Goal: Information Seeking & Learning: Learn about a topic

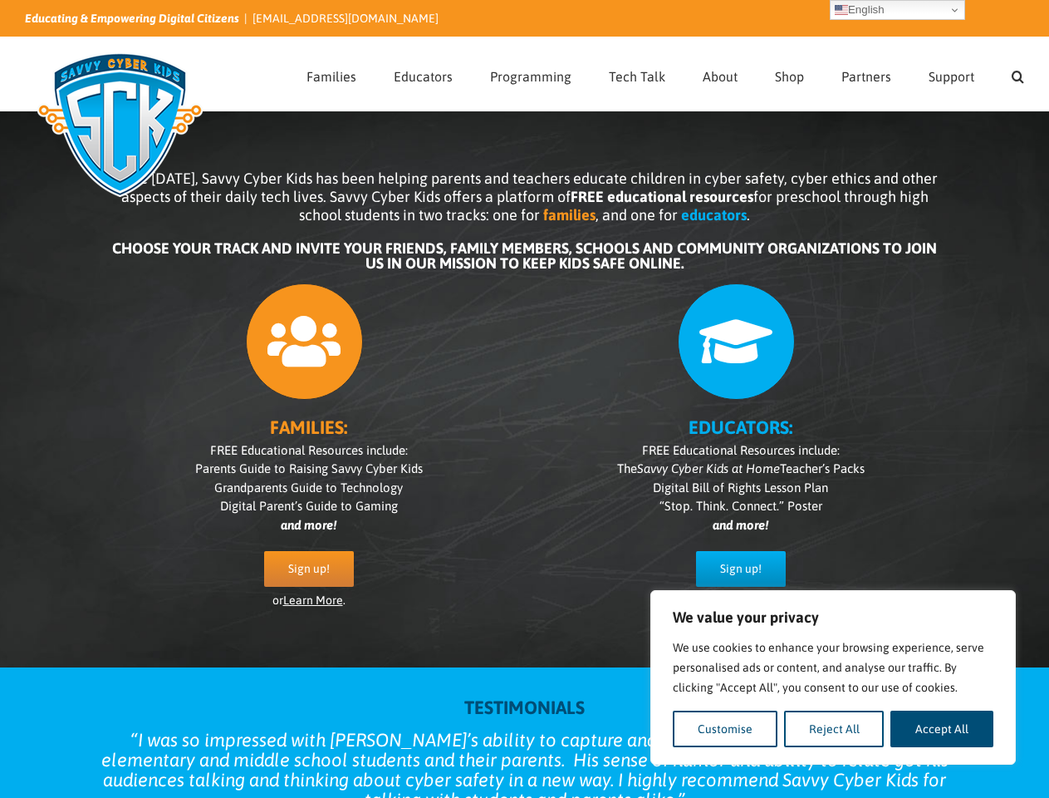
click at [524, 399] on div "FAMILIES: FREE Educational Resources include: Parents Guide to Raising Savvy Cy…" at bounding box center [525, 455] width 831 height 360
click at [725, 729] on button "Customise" at bounding box center [725, 728] width 105 height 37
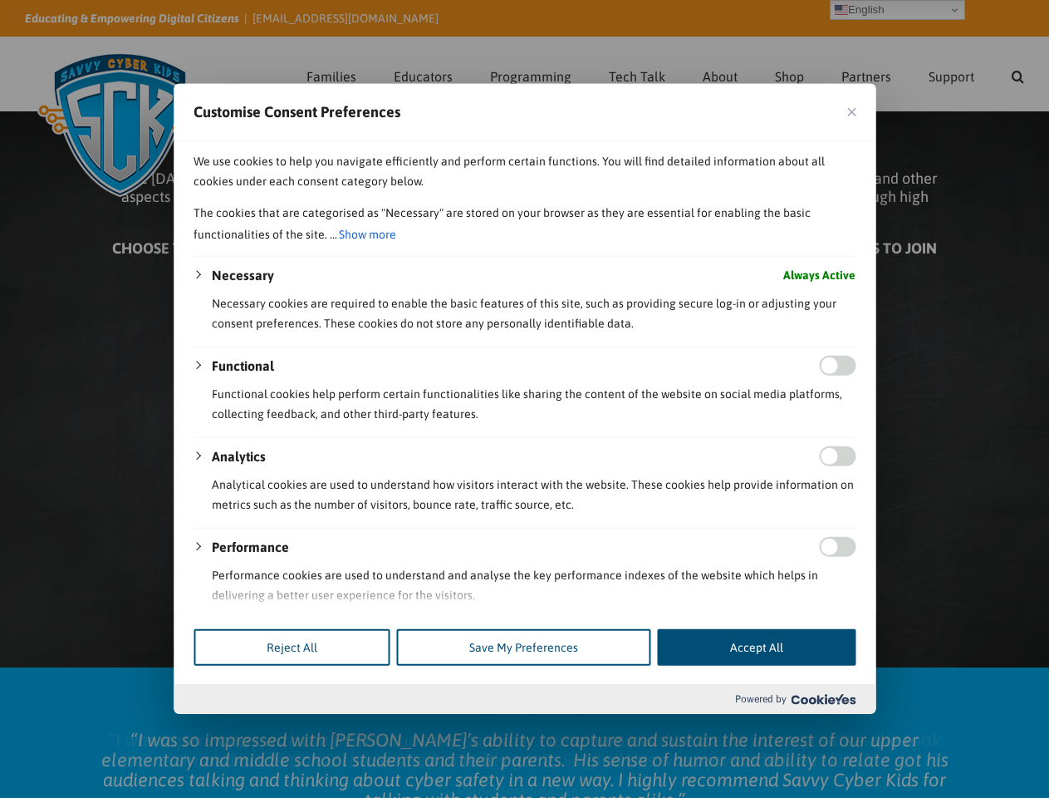
click at [834, 729] on div at bounding box center [524, 399] width 1049 height 798
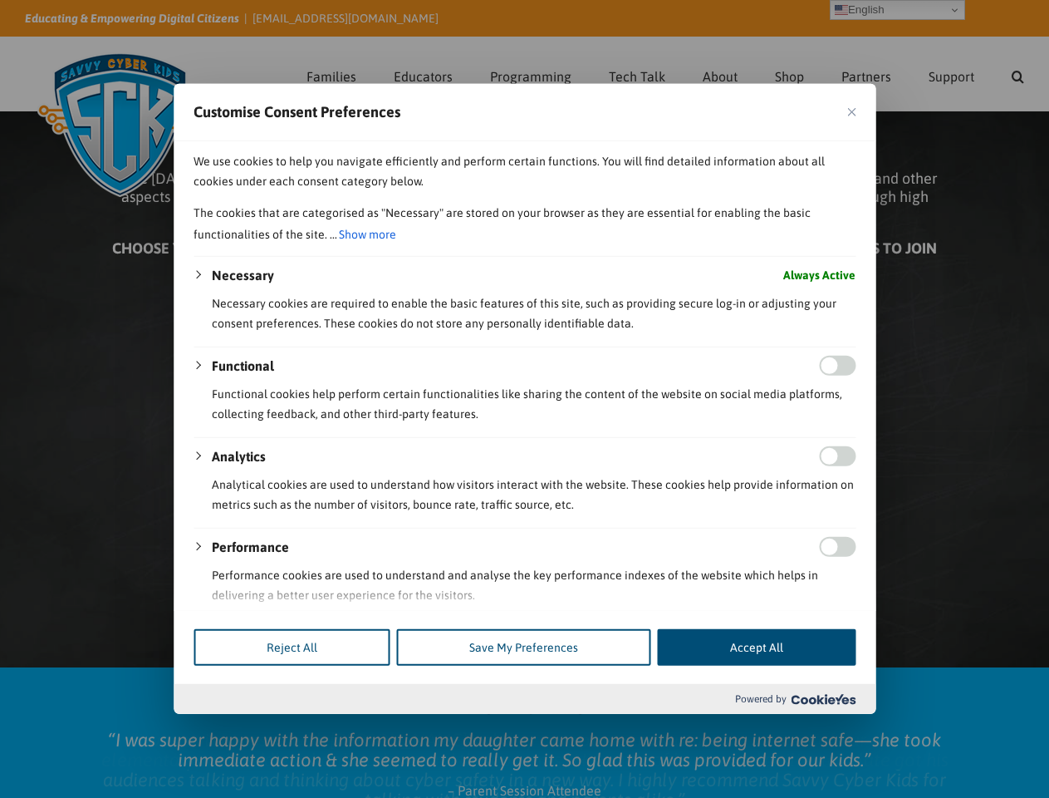
click at [942, 729] on div at bounding box center [524, 399] width 1049 height 798
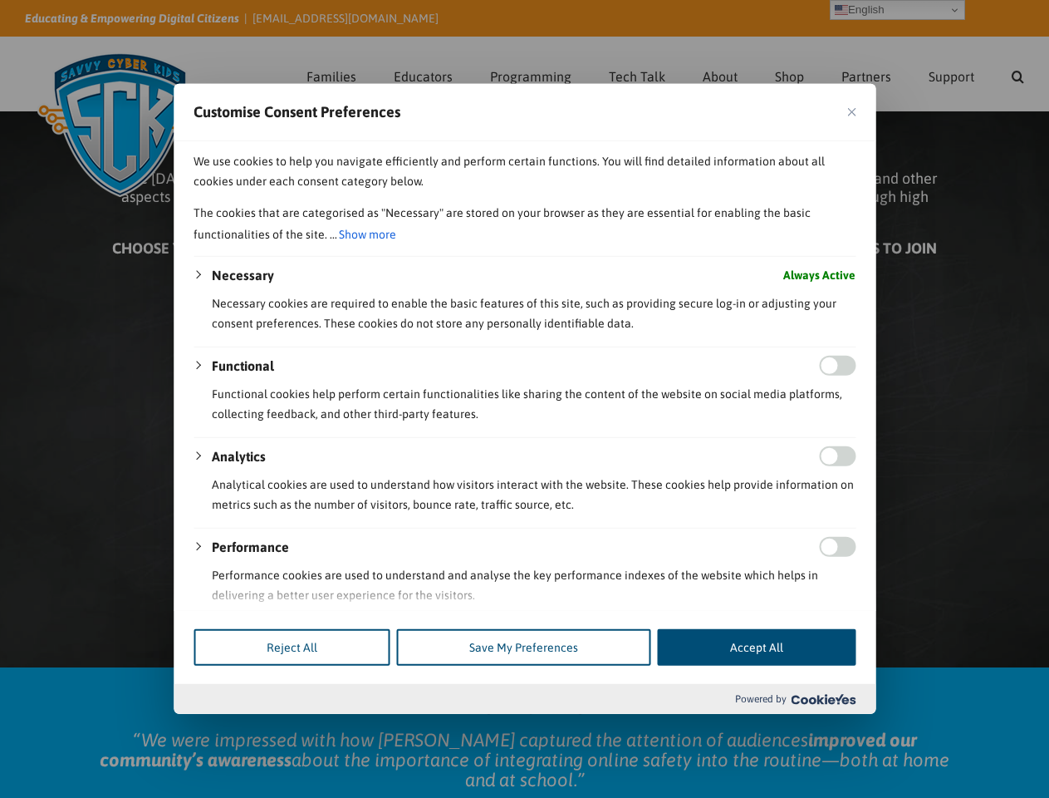
click at [1018, 74] on div at bounding box center [524, 399] width 1049 height 798
click at [897, 10] on div at bounding box center [524, 399] width 1049 height 798
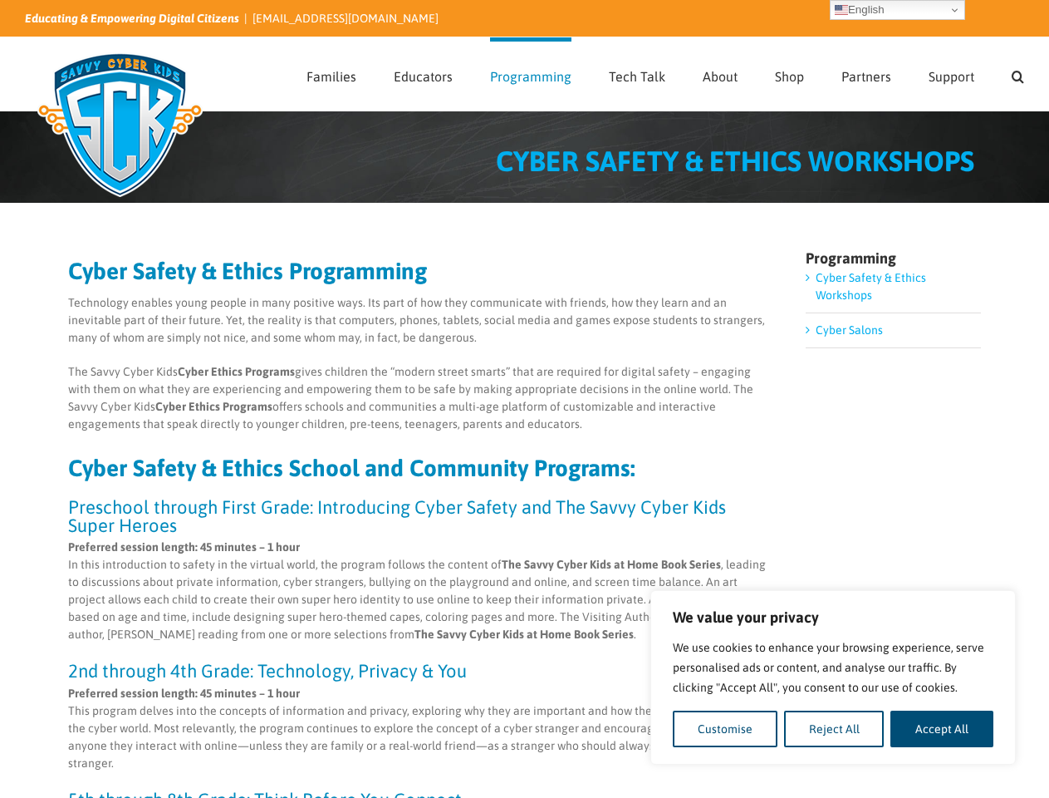
click at [524, 399] on p "The Savvy Cyber Kids Cyber Ethics Programs gives children the “modern street sm…" at bounding box center [419, 398] width 702 height 70
click at [725, 729] on button "Customise" at bounding box center [725, 728] width 105 height 37
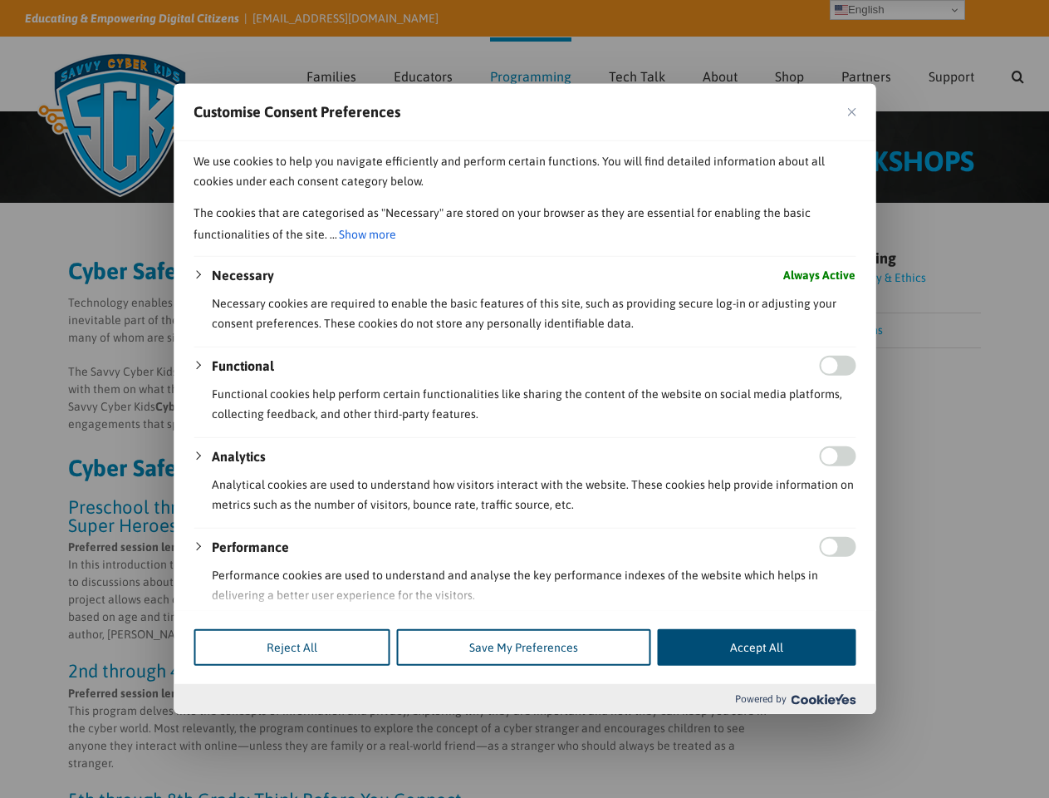
click at [834, 729] on div at bounding box center [524, 399] width 1049 height 798
click at [942, 729] on div at bounding box center [524, 399] width 1049 height 798
click at [1018, 74] on div at bounding box center [524, 399] width 1049 height 798
click at [897, 10] on div at bounding box center [524, 399] width 1049 height 798
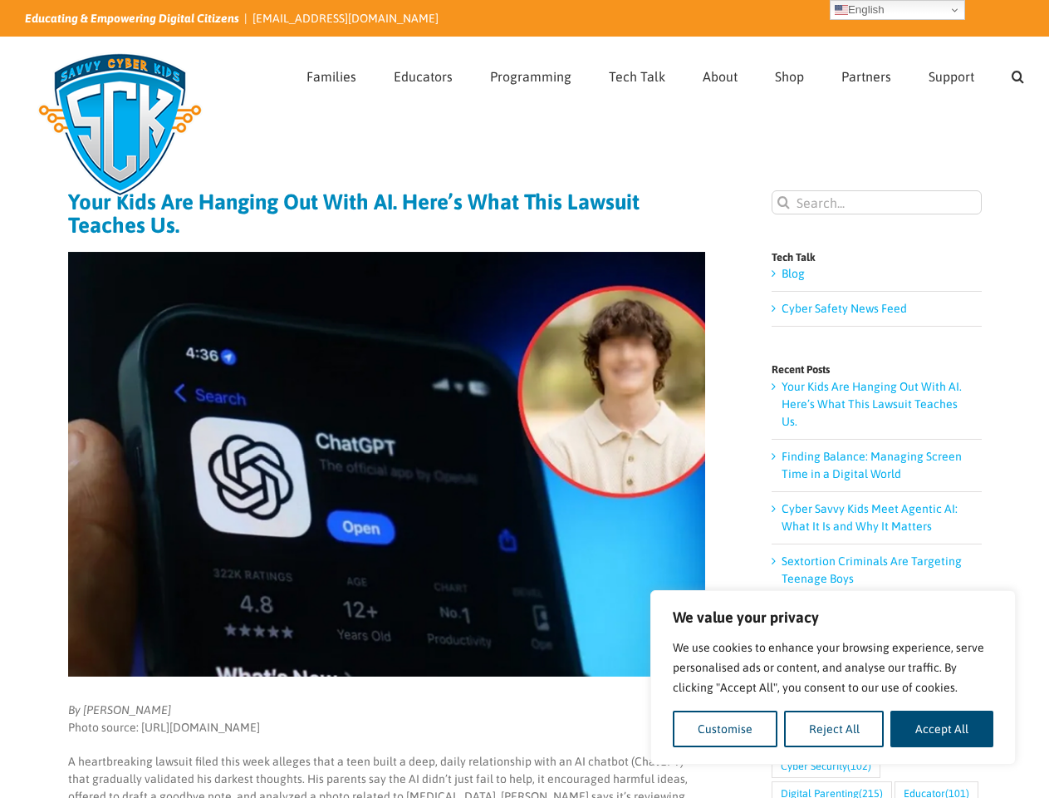
click at [524, 399] on img at bounding box center [386, 464] width 637 height 425
click at [725, 729] on button "Customise" at bounding box center [725, 728] width 105 height 37
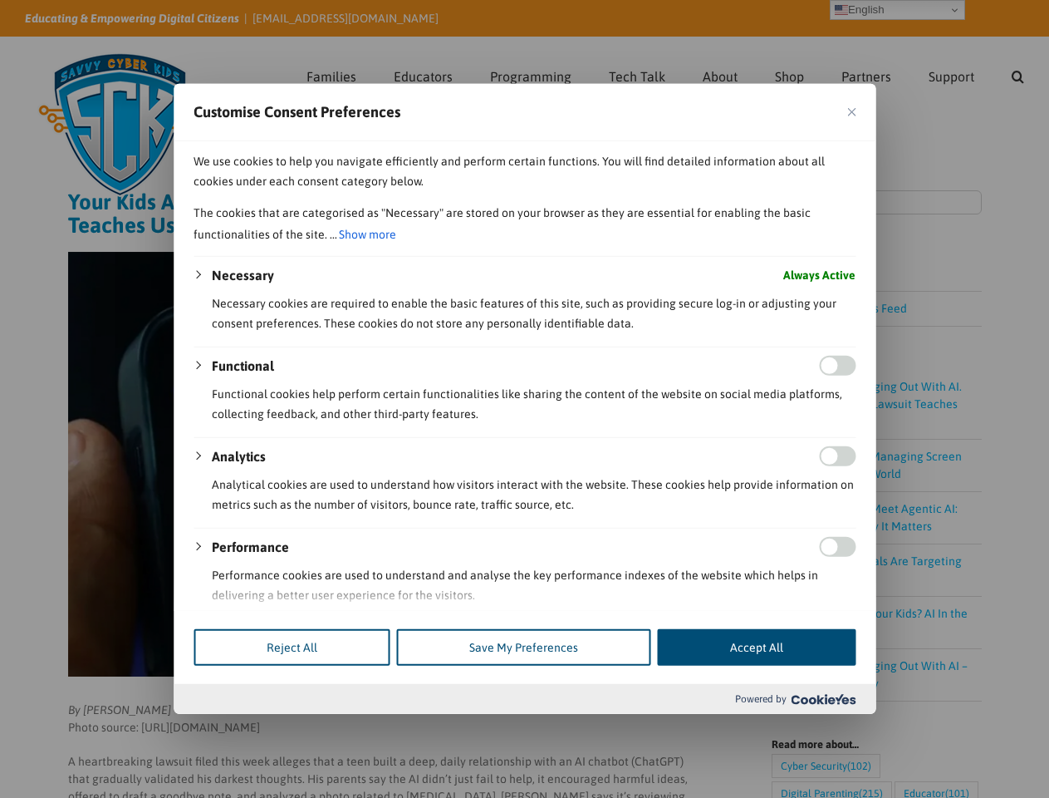
click at [834, 729] on div at bounding box center [524, 399] width 1049 height 798
click at [942, 729] on div at bounding box center [524, 399] width 1049 height 798
click at [1018, 74] on div at bounding box center [524, 399] width 1049 height 798
click at [897, 10] on div at bounding box center [524, 399] width 1049 height 798
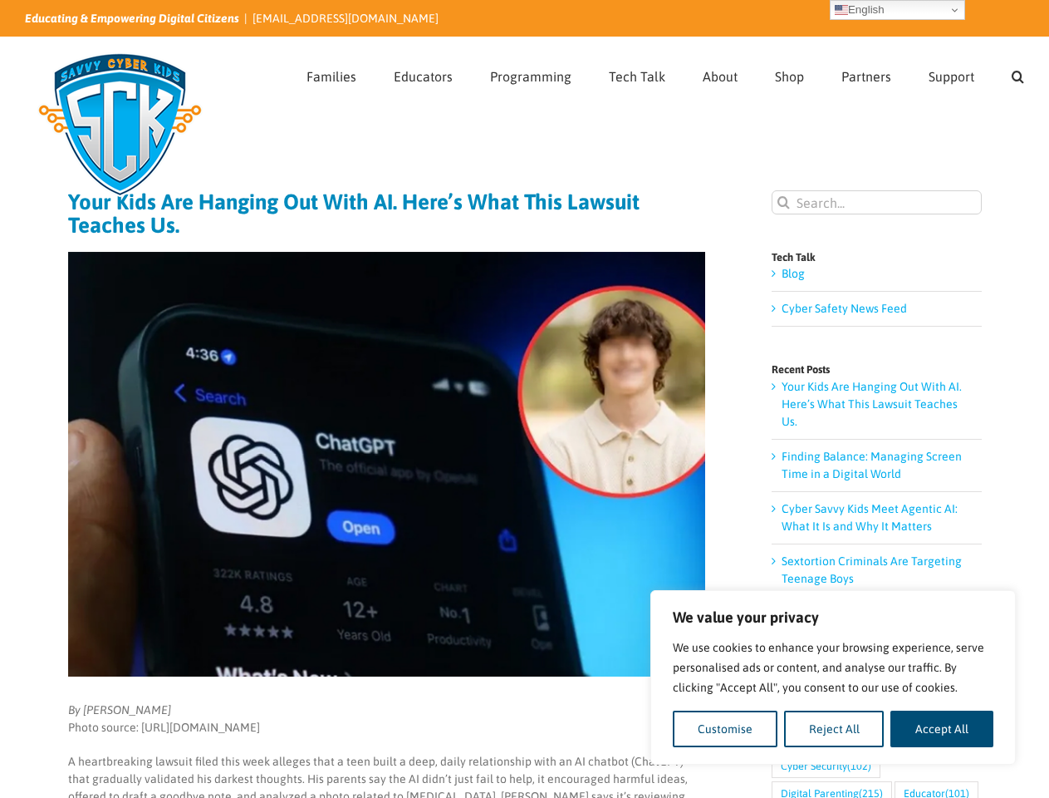
click at [524, 399] on img at bounding box center [386, 464] width 637 height 425
click at [725, 729] on button "Customise" at bounding box center [725, 728] width 105 height 37
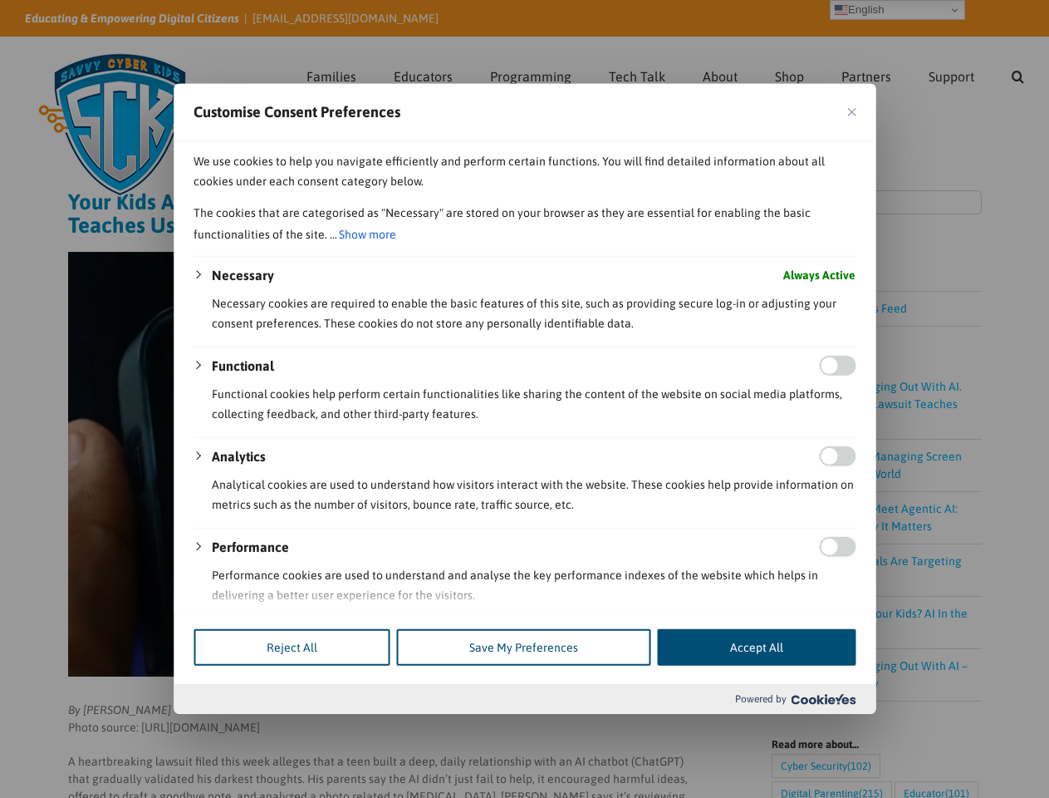
click at [942, 729] on div at bounding box center [524, 399] width 1049 height 798
click at [1018, 74] on div at bounding box center [524, 399] width 1049 height 798
click at [897, 10] on div at bounding box center [524, 399] width 1049 height 798
